Goal: Answer question/provide support

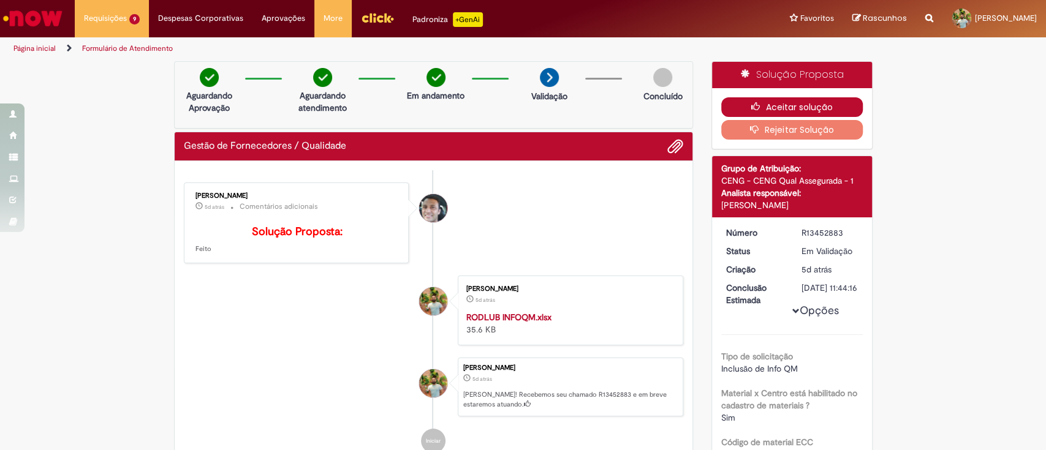
click at [812, 105] on button "Aceitar solução" at bounding box center [792, 107] width 142 height 20
click at [736, 96] on div "Aceitar solução Rejeitar Solução" at bounding box center [792, 118] width 160 height 61
click at [750, 113] on button "Aceitar solução" at bounding box center [792, 107] width 142 height 20
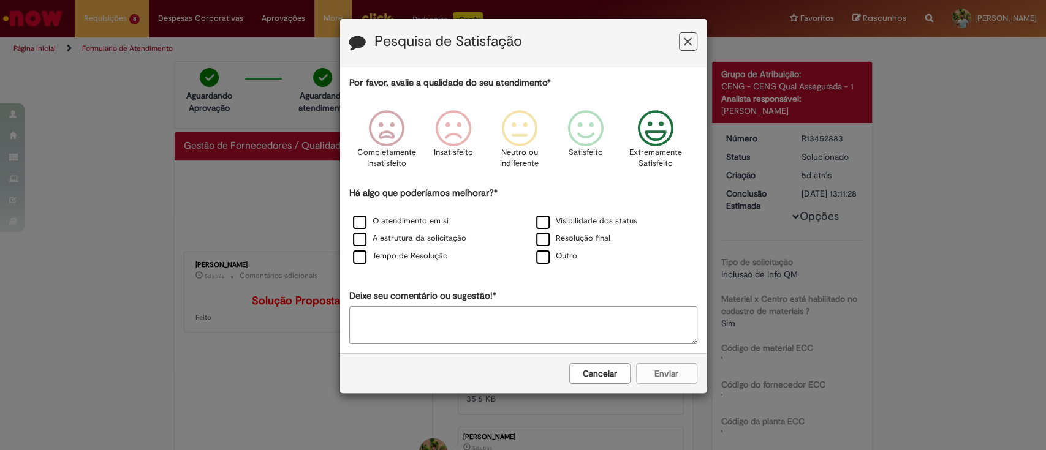
click at [655, 116] on icon "Feedback" at bounding box center [655, 128] width 46 height 37
click at [549, 213] on div "Há algo que poderíamos melhorar?* O atendimento em si Visibilidade dos status A…" at bounding box center [523, 226] width 348 height 79
click at [413, 225] on label "O atendimento em si" at bounding box center [401, 222] width 96 height 12
click at [649, 373] on button "Enviar" at bounding box center [666, 373] width 61 height 21
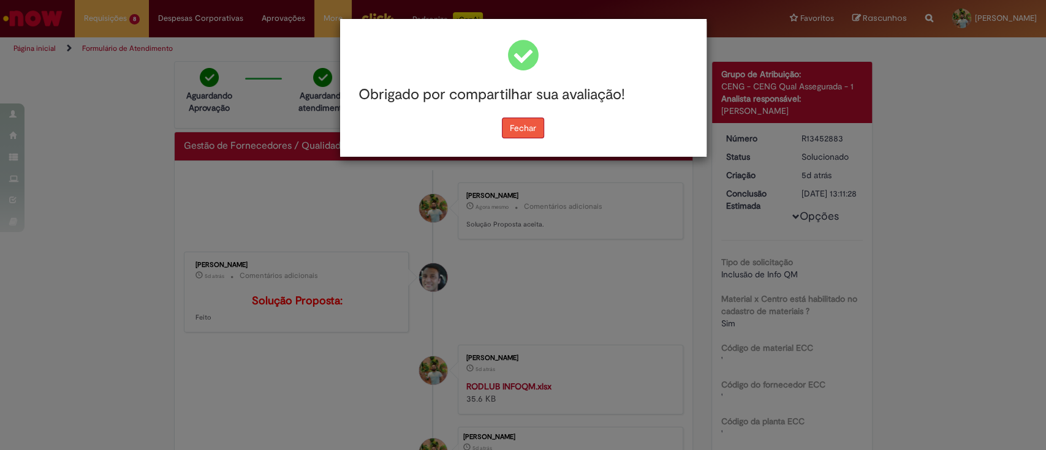
drag, startPoint x: 529, startPoint y: 124, endPoint x: 519, endPoint y: 116, distance: 12.6
click at [527, 124] on button "Fechar" at bounding box center [523, 128] width 42 height 21
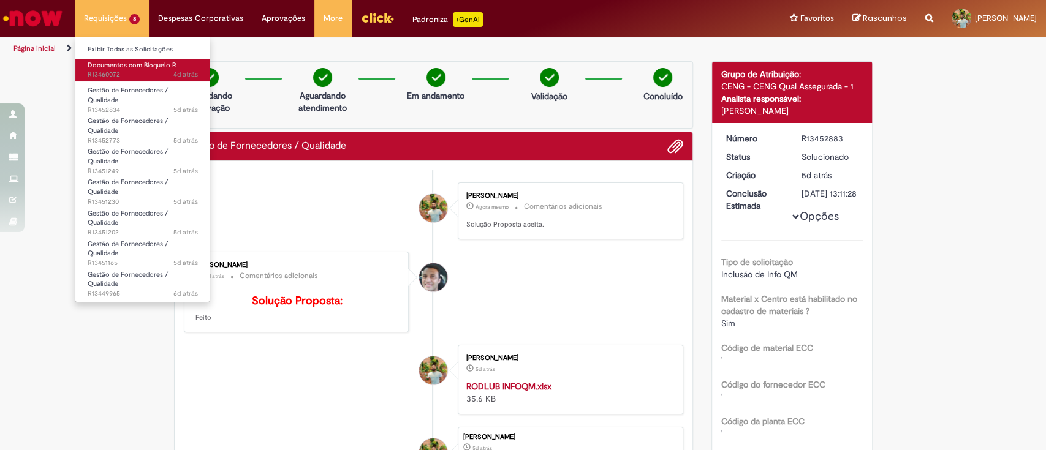
click at [111, 68] on span "Documentos com Bloqueio R" at bounding box center [132, 65] width 89 height 9
